Goal: Task Accomplishment & Management: Complete application form

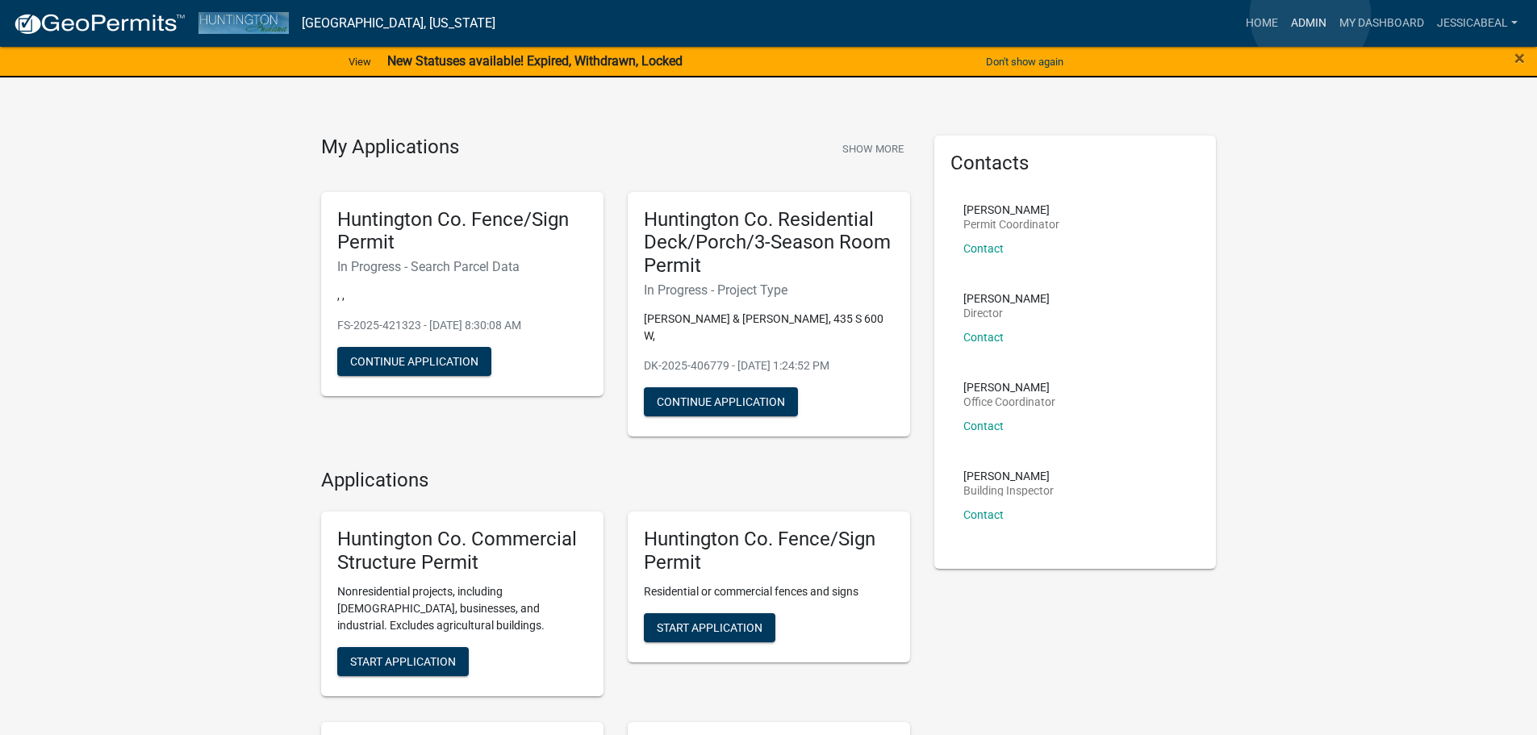
click at [1310, 15] on link "Admin" at bounding box center [1308, 23] width 48 height 31
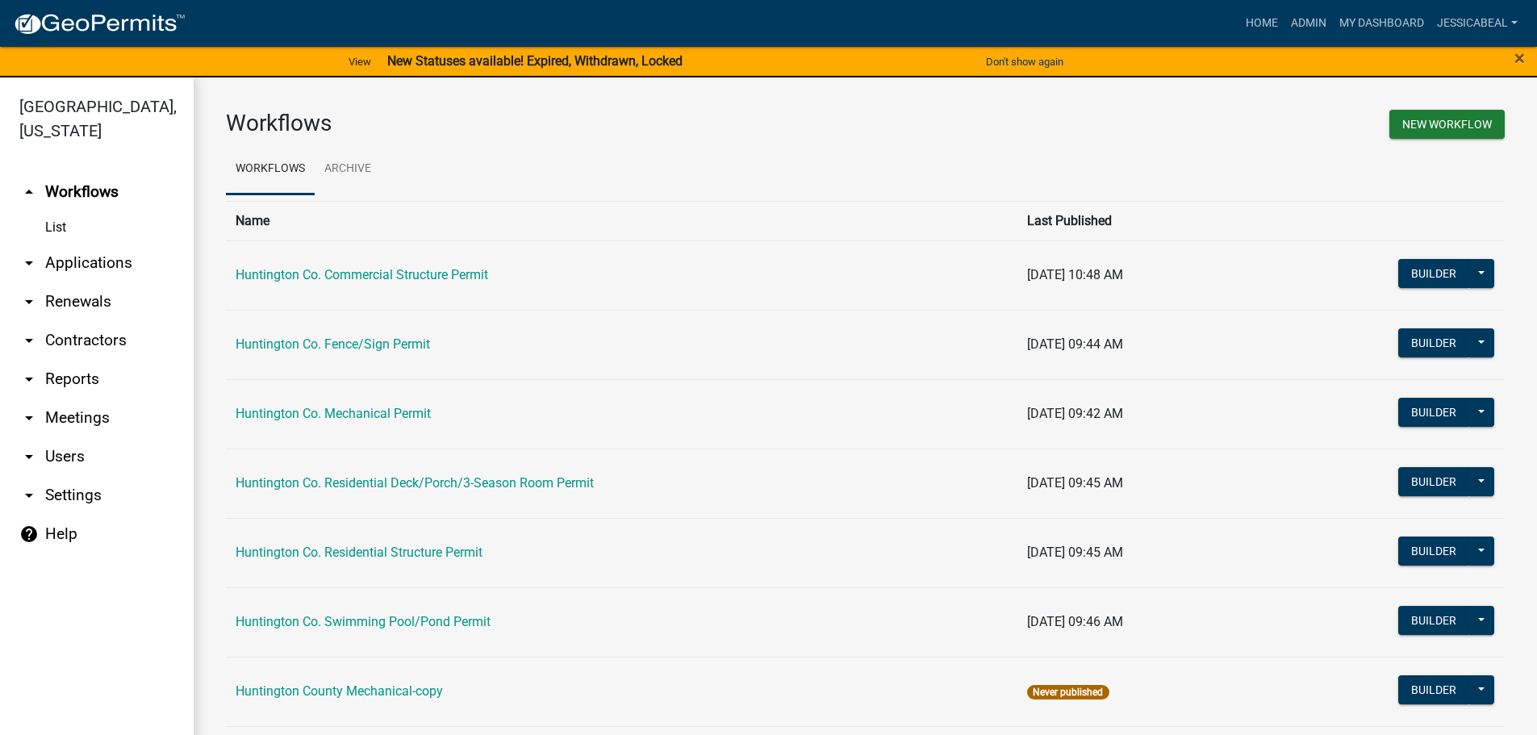
click at [67, 258] on link "arrow_drop_down Applications" at bounding box center [97, 263] width 194 height 39
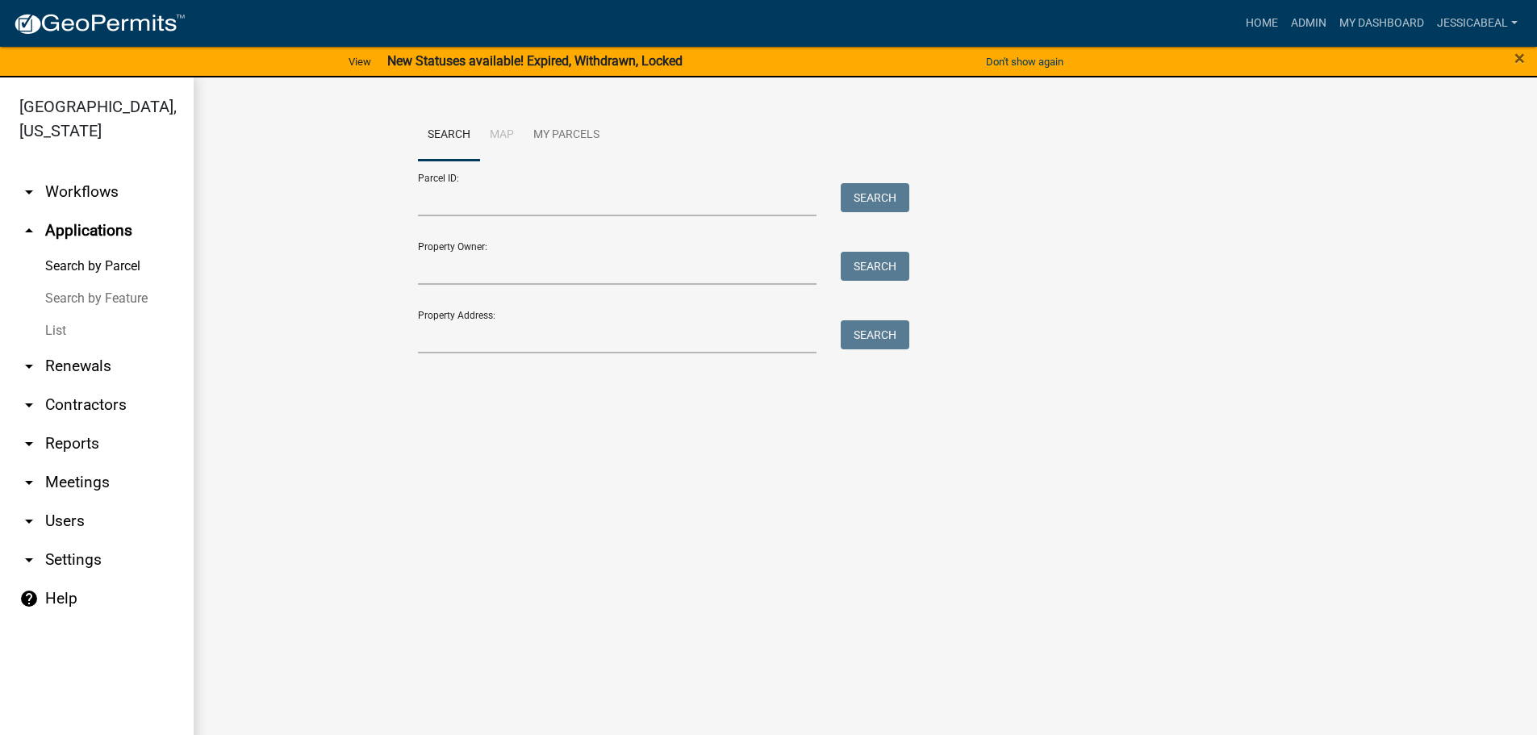
click at [41, 325] on link "List" at bounding box center [97, 331] width 194 height 32
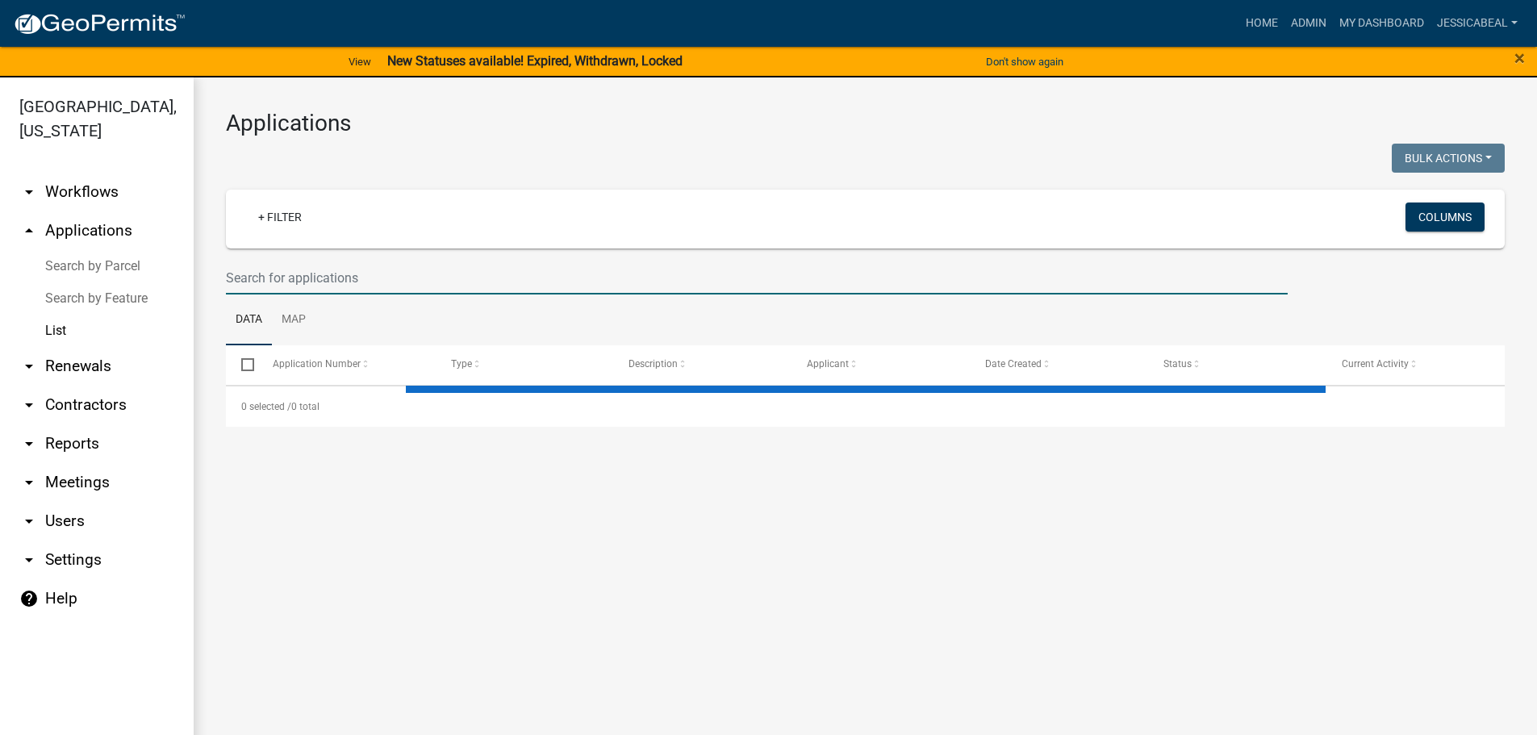
click at [302, 289] on input "text" at bounding box center [756, 277] width 1061 height 33
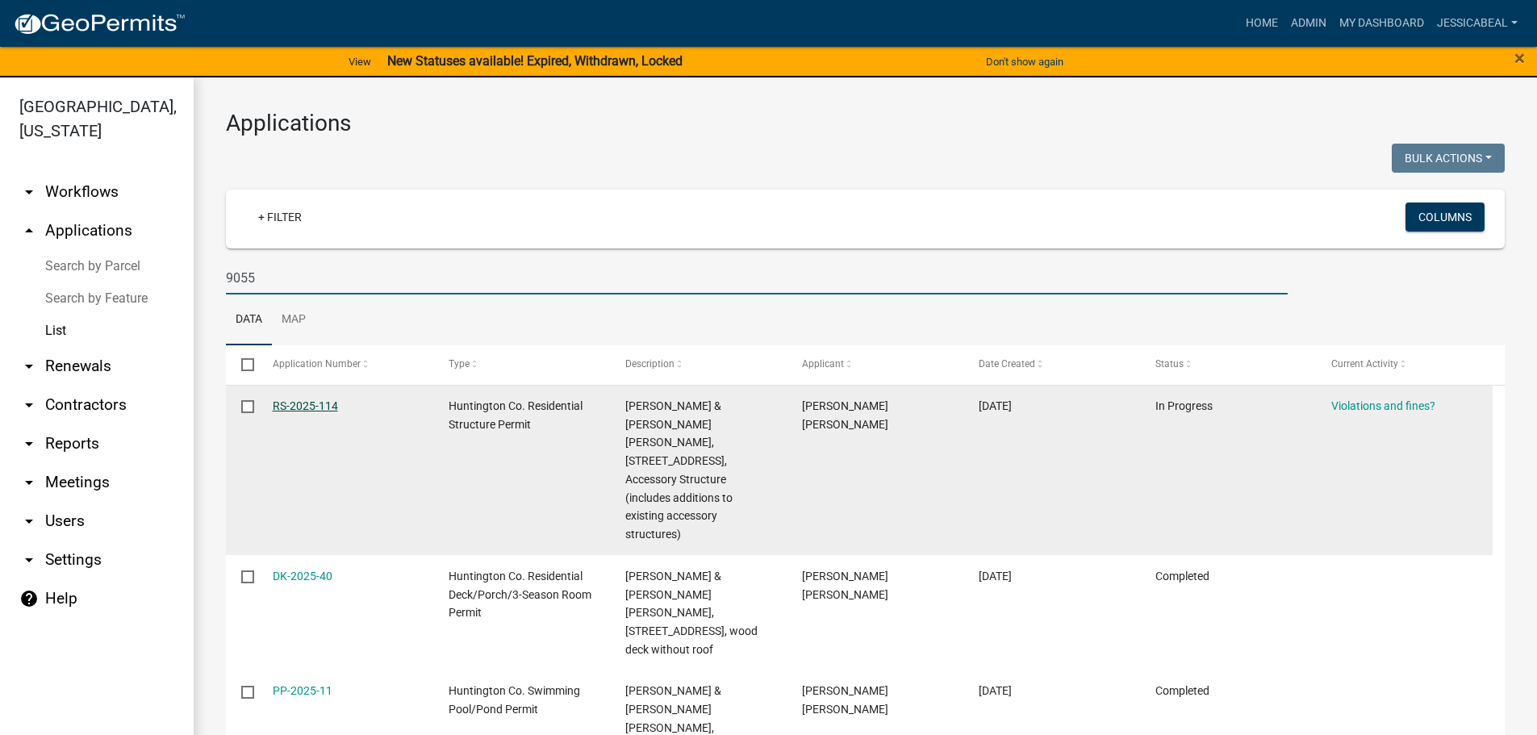
type input "9055"
click at [306, 399] on link "RS-2025-114" at bounding box center [305, 405] width 65 height 13
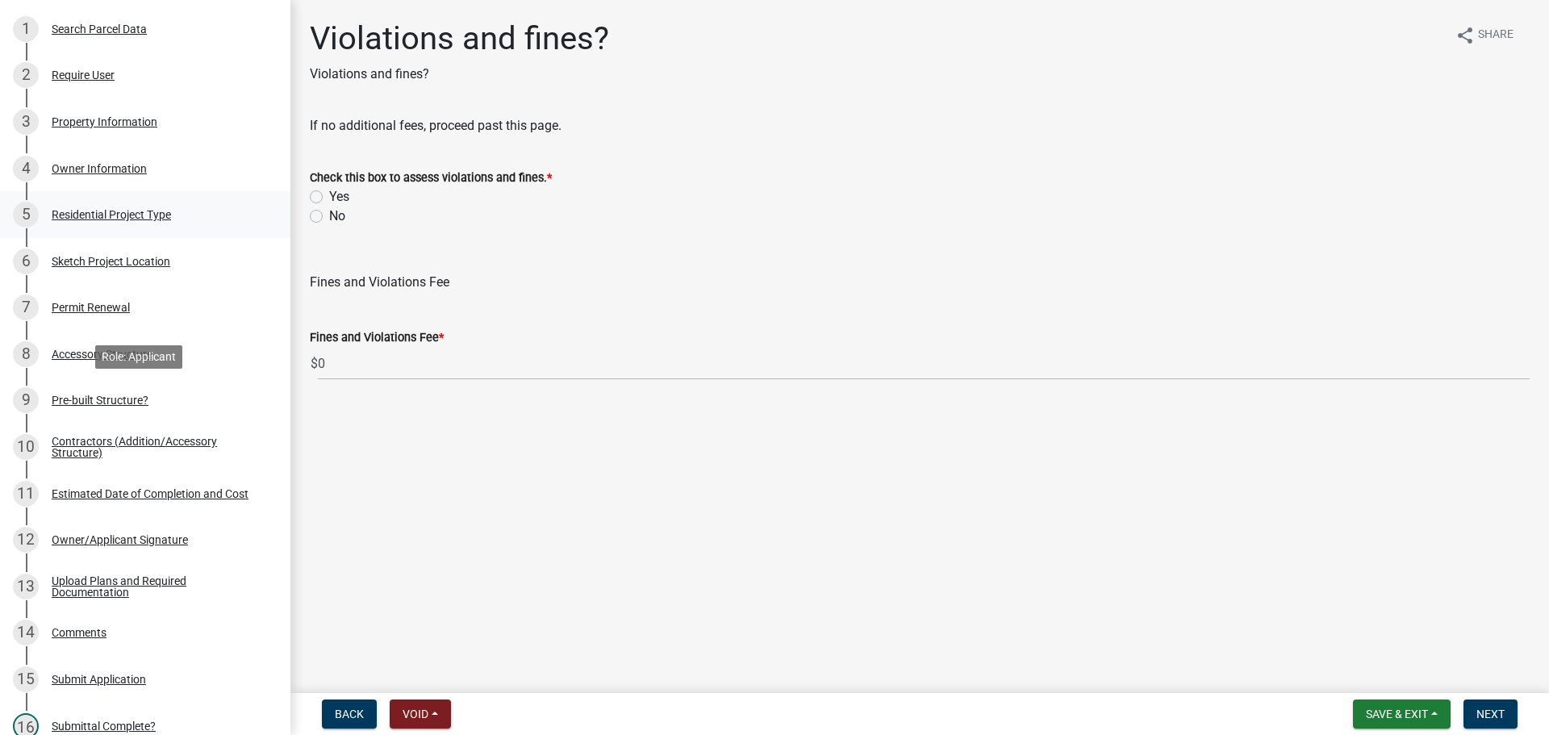
scroll to position [242, 0]
click at [90, 353] on div "Accessory Structure" at bounding box center [102, 353] width 101 height 11
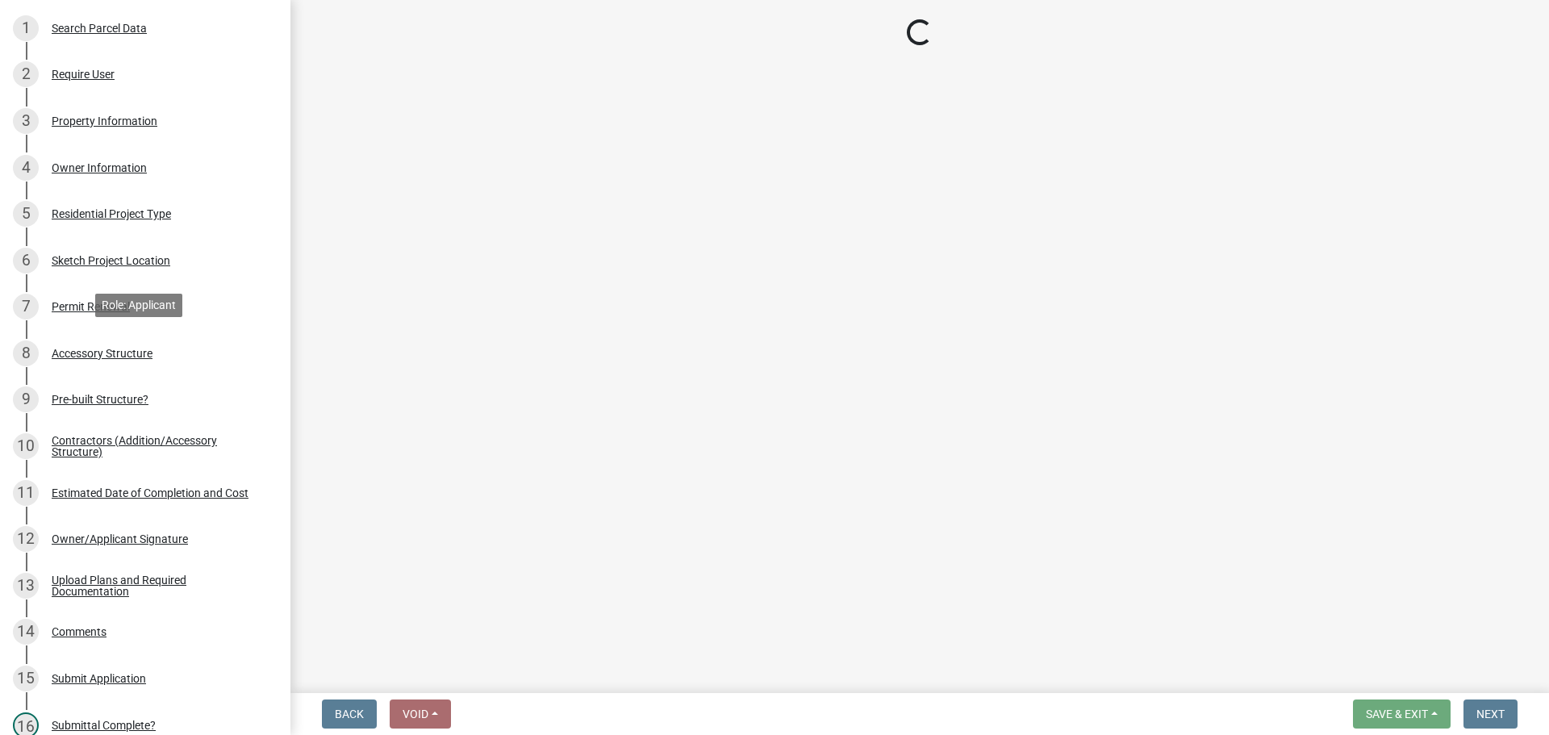
select select "b13dc926-991e-4e5f-bffc-d00822840ec1"
select select "e88b1875-137a-4a9f-a5b6-d9cbc438664c"
select select "e290cb59-fde3-4413-9642-22cae6324ace"
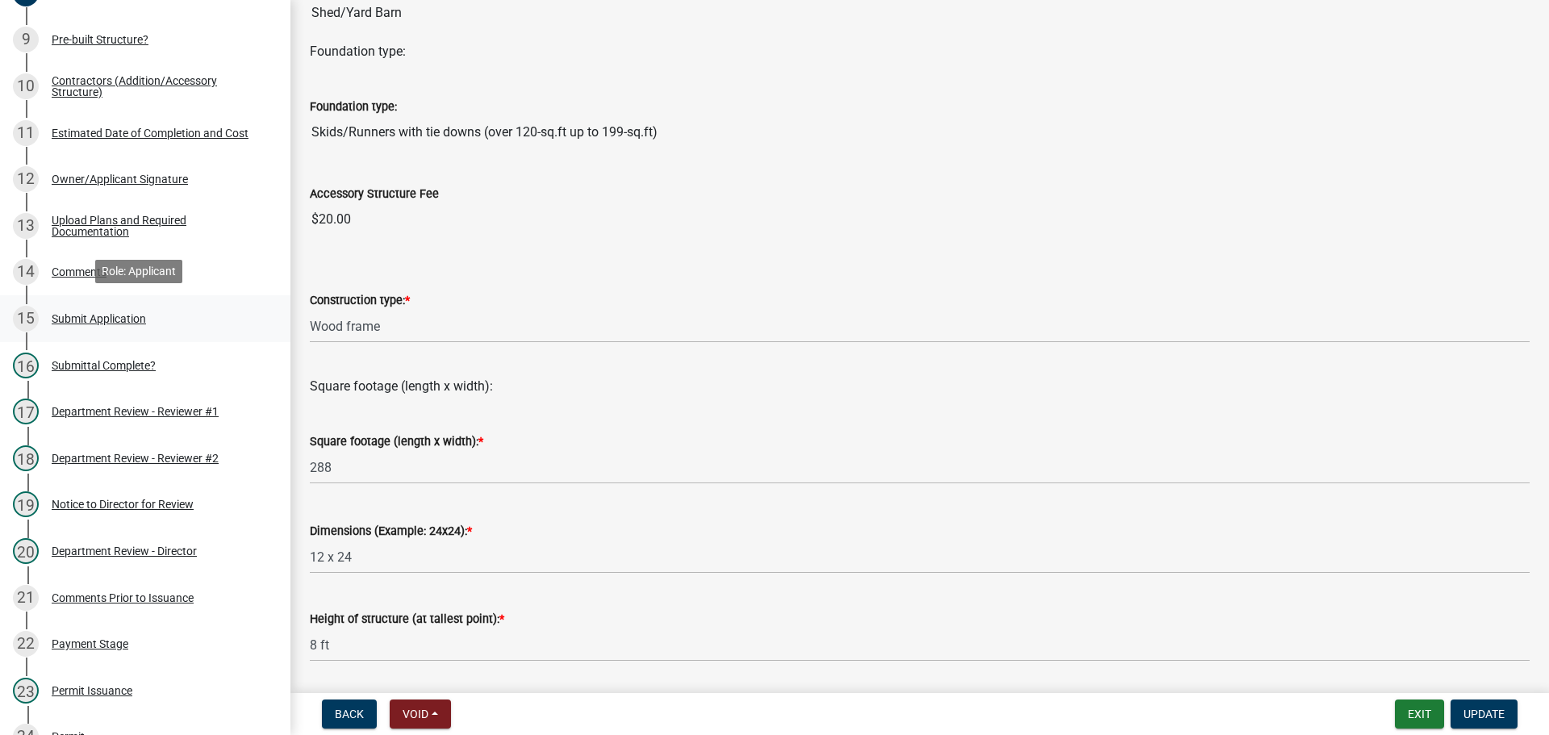
scroll to position [726, 0]
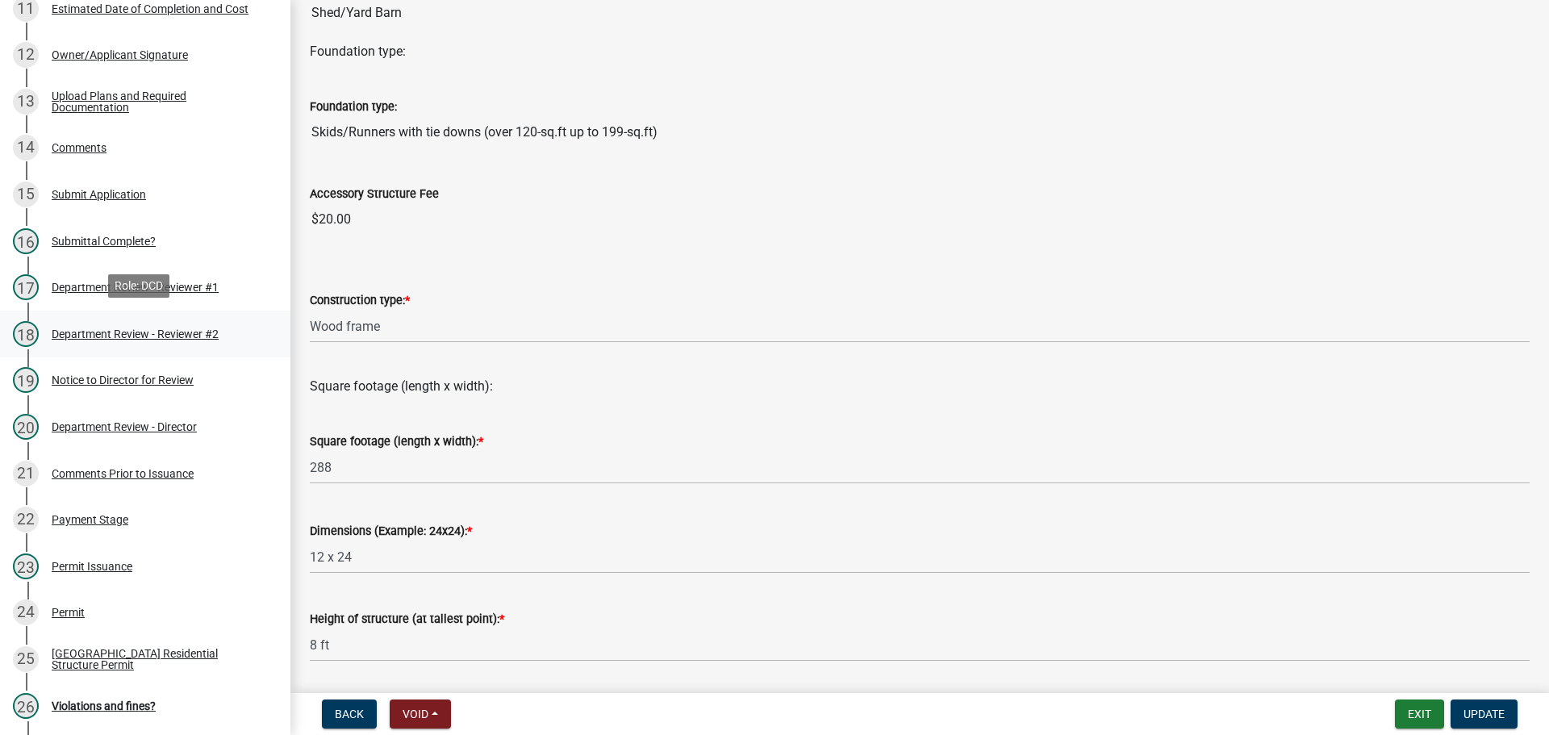
click at [97, 333] on div "Department Review - Reviewer #2" at bounding box center [135, 333] width 167 height 11
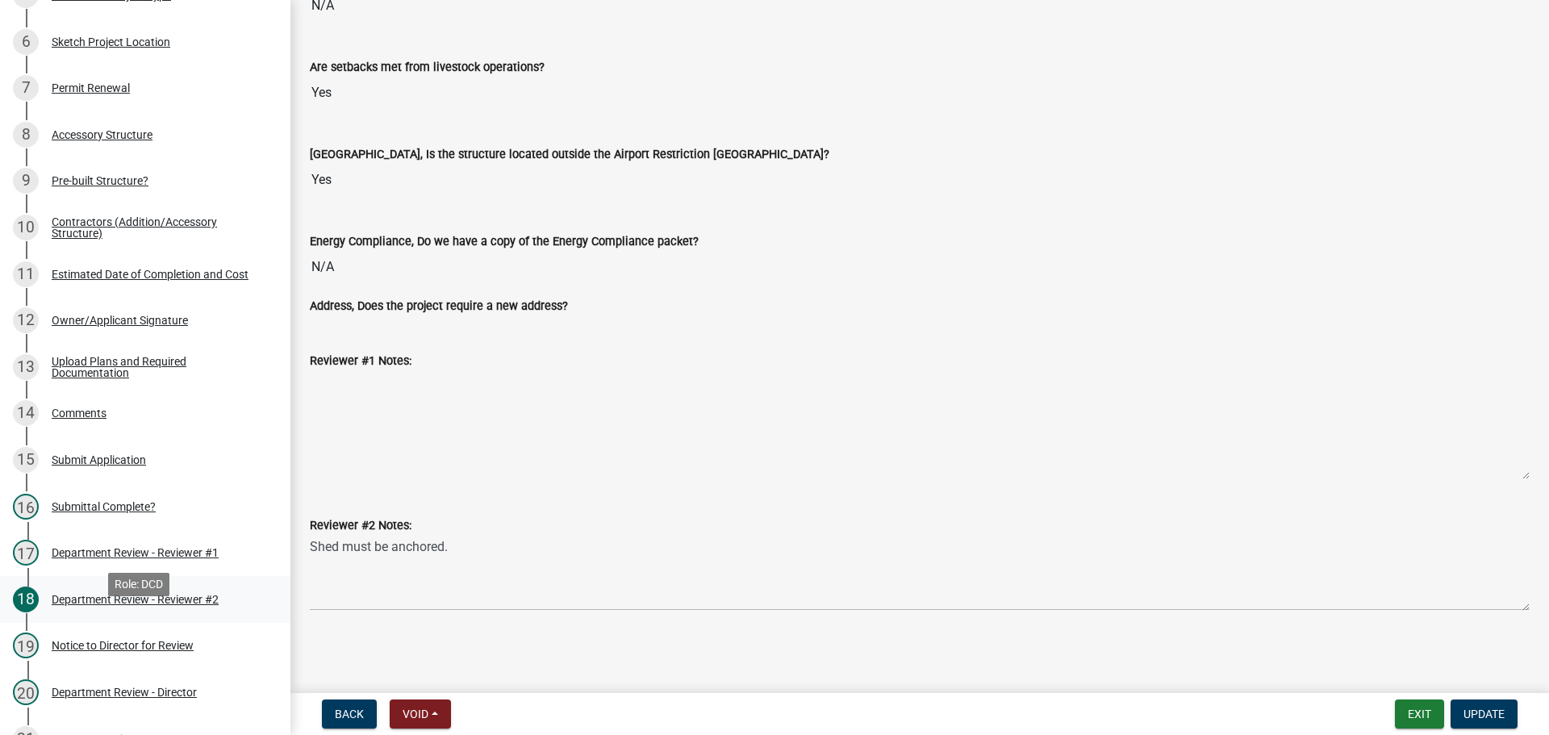
scroll to position [565, 0]
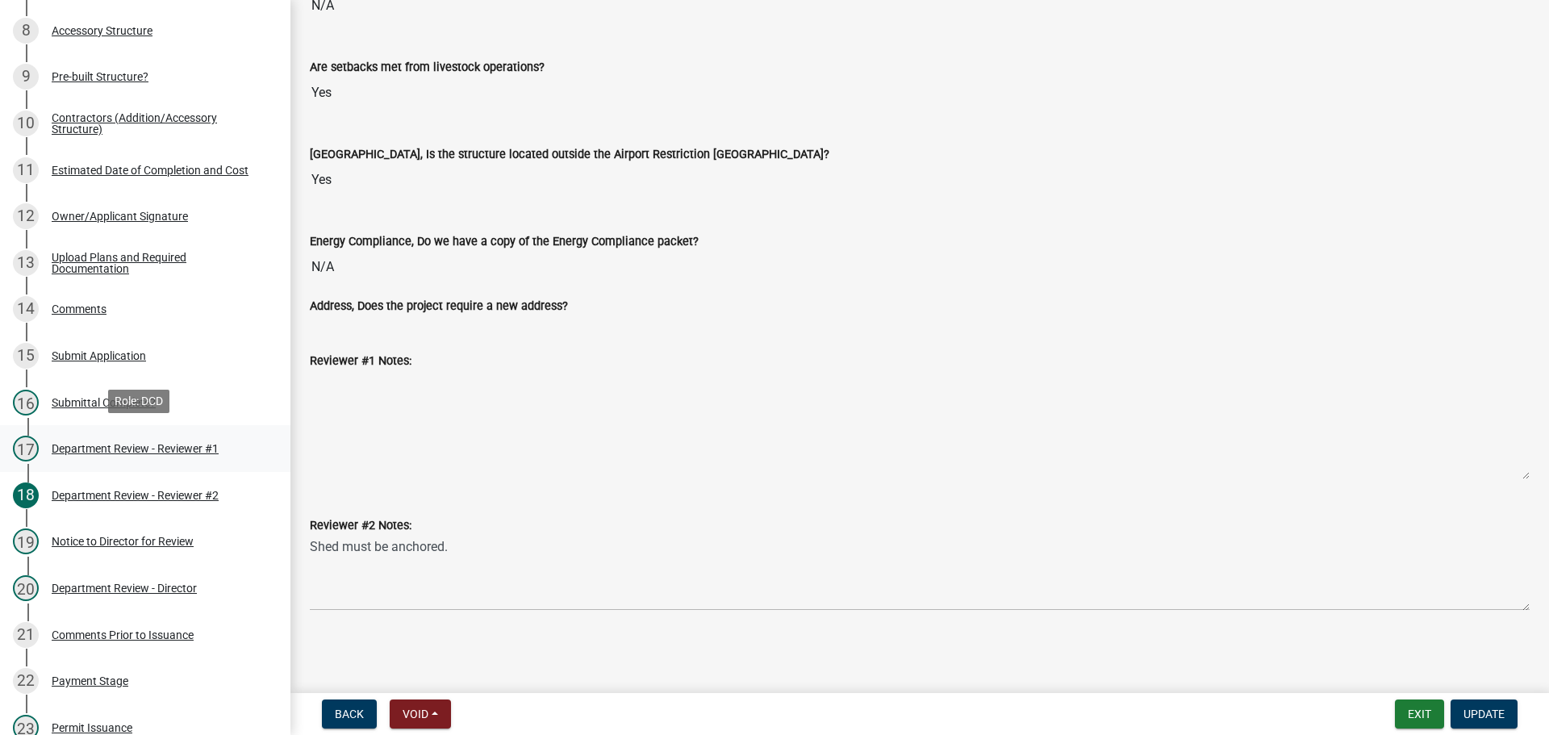
click at [69, 443] on div "Department Review - Reviewer #1" at bounding box center [135, 448] width 167 height 11
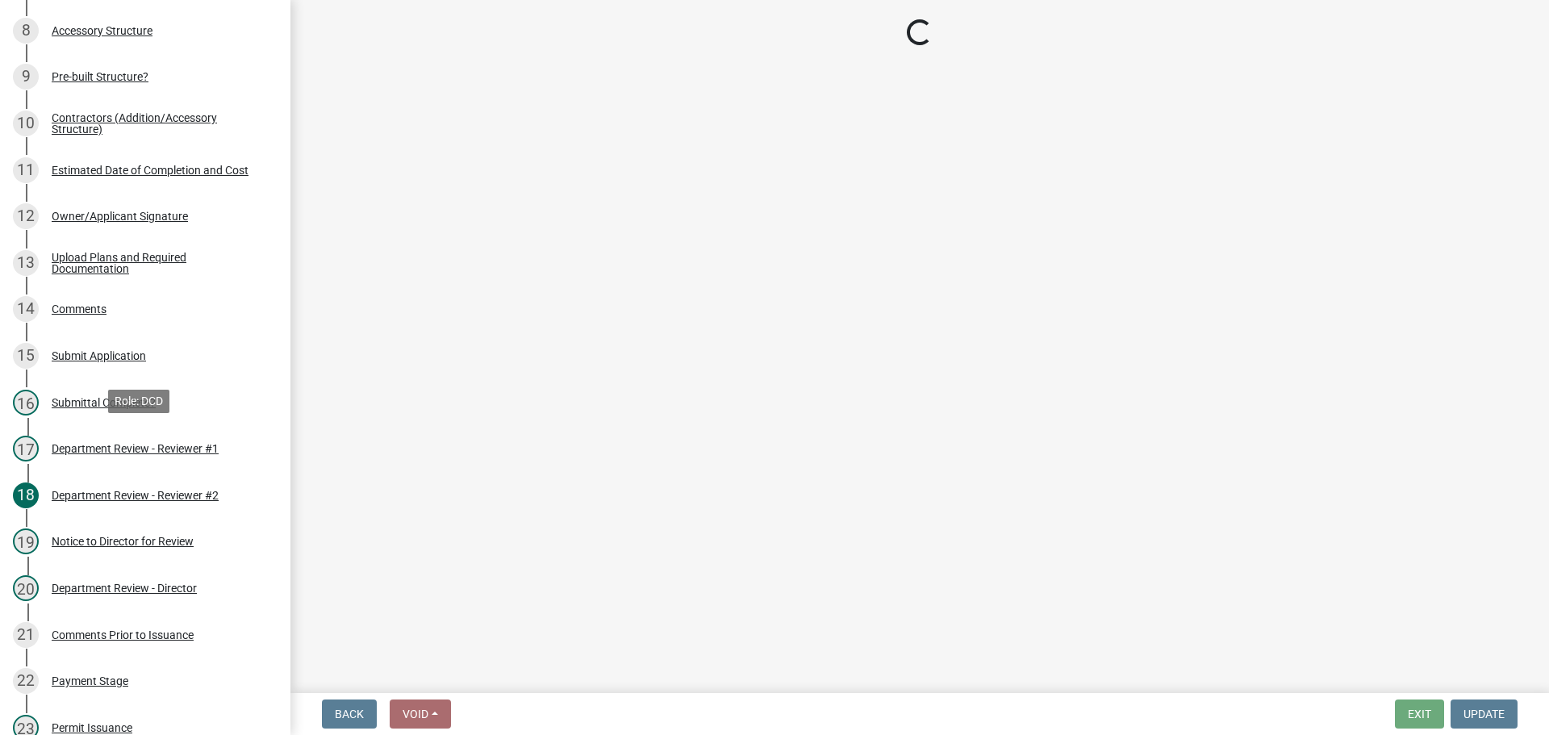
scroll to position [0, 0]
select select "2b50337a-1d1c-4f6e-b6b1-3d95564f7ff5"
select select "674b3438-44d1-433f-a18e-9a900d807566"
select select "d625d8e2-c016-4fa4-b697-cc01dbb75373"
select select "220652cf-f23d-4527-9188-e71e6281c1f5"
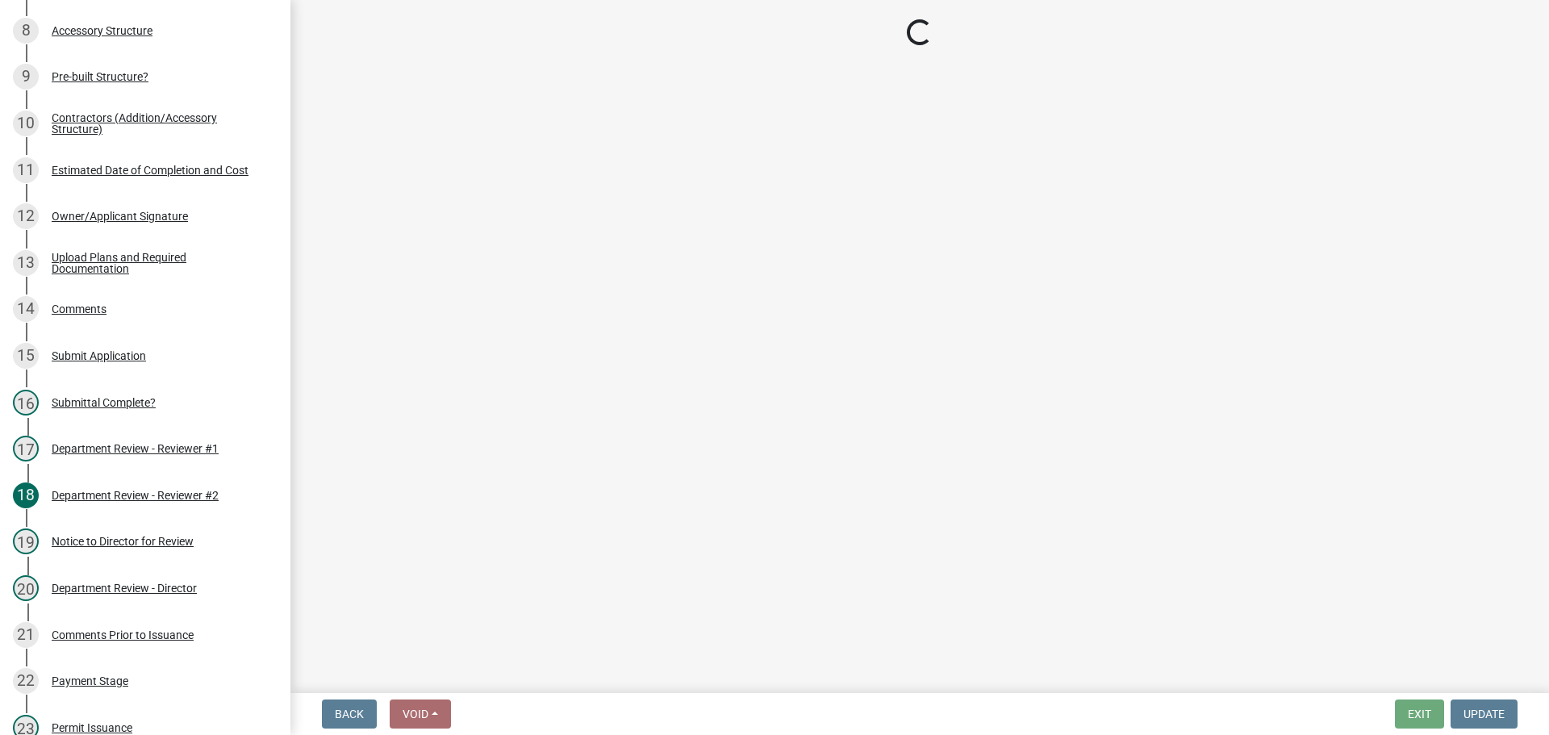
select select "5ad78b45-2880-474c-97ef-2440aa75ee84"
select select "aa299abd-59e4-4841-82bd-632f03f187ef"
select select "9e915027-22d8-4398-b0f5-e3cf97d893e0"
select select "2c91b07e-37d9-4ec5-b504-47058404e578"
select select "d6bfa9ee-3bd9-4f2b-bea1-0bf2a35e48f8"
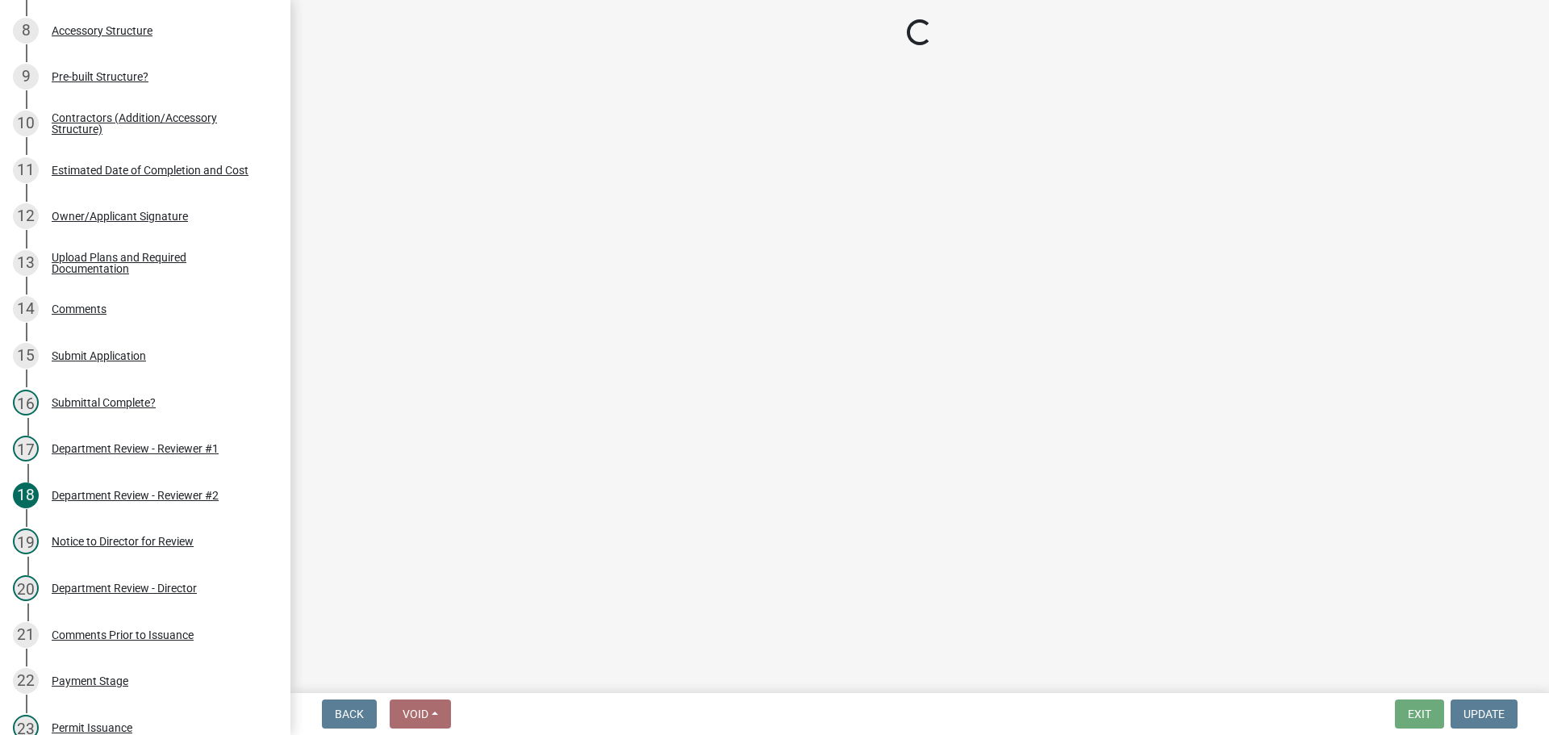
select select "e1967740-c41b-4de5-b294-b9bc371f9c7c"
select select "4095ee07-1040-41d6-85c6-c6be8bf6c85e"
select select "87343147-211b-4763-93bb-8b2ee6155afc"
select select "a533f136-47b9-4377-857f-add42c7a7ee1"
select select "3c66432b-8bb8-4124-90df-d6035d4b372c"
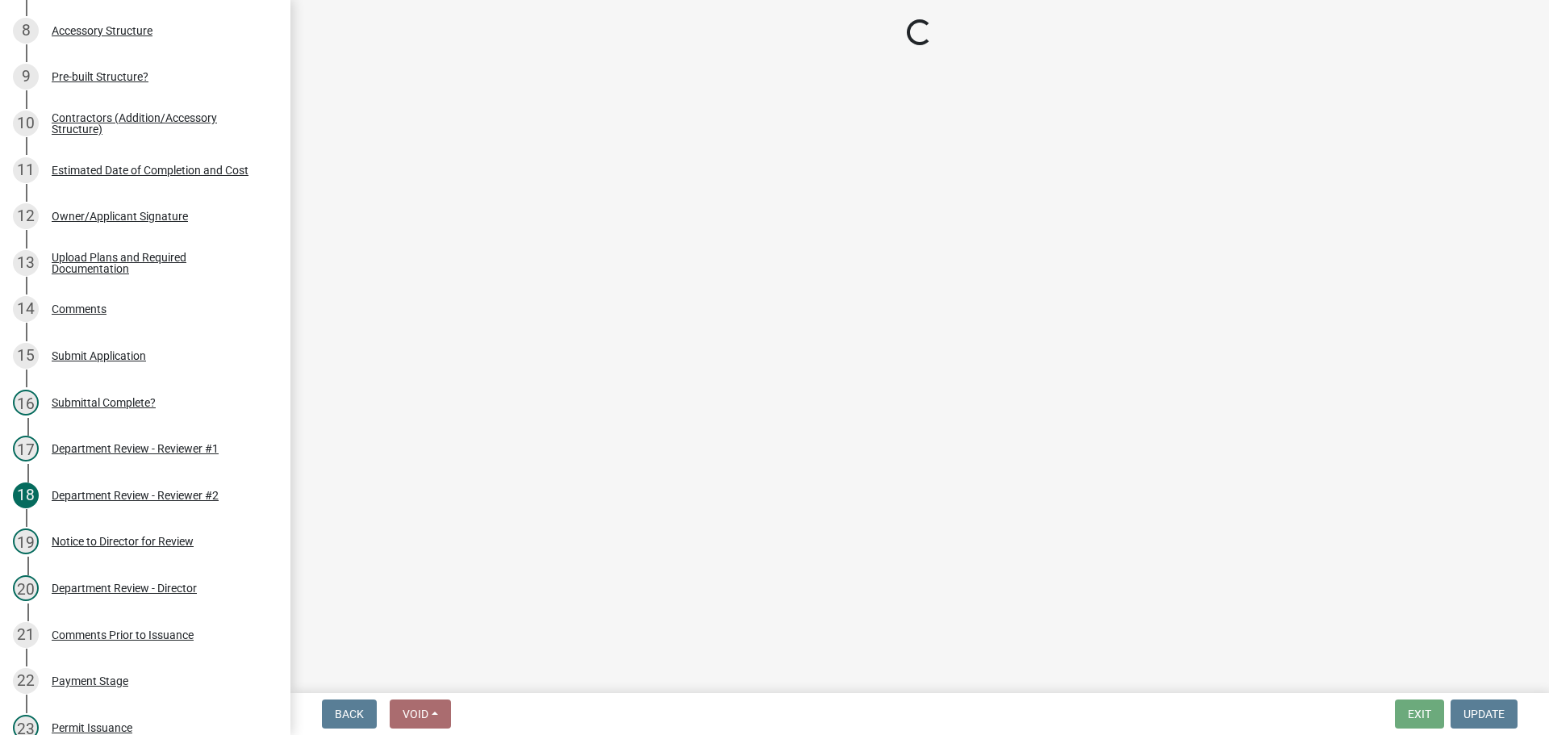
select select "eefb9dc7-f8b2-40a4-9773-3ac47aeffb04"
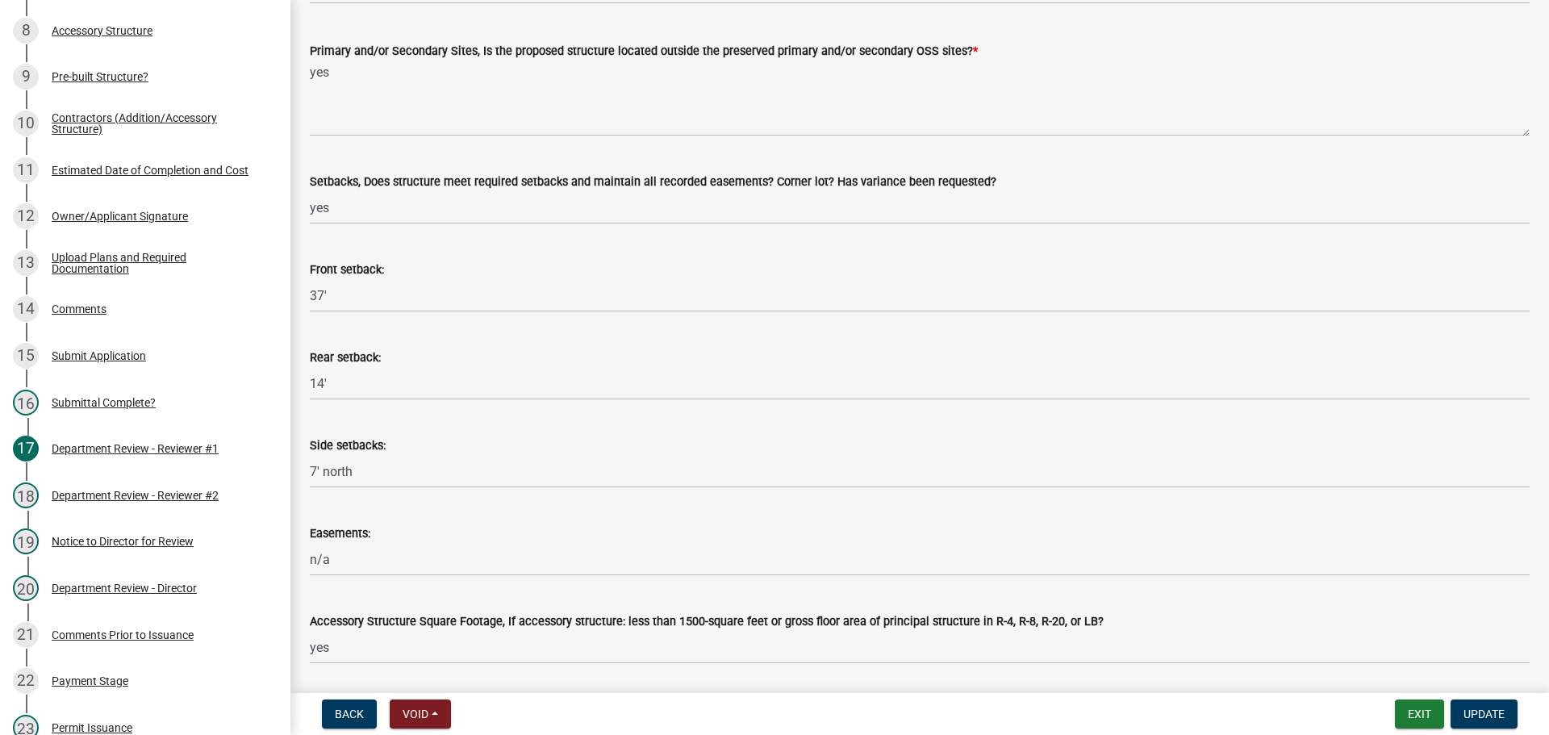
scroll to position [463, 0]
